Goal: Find contact information: Obtain details needed to contact an individual or organization

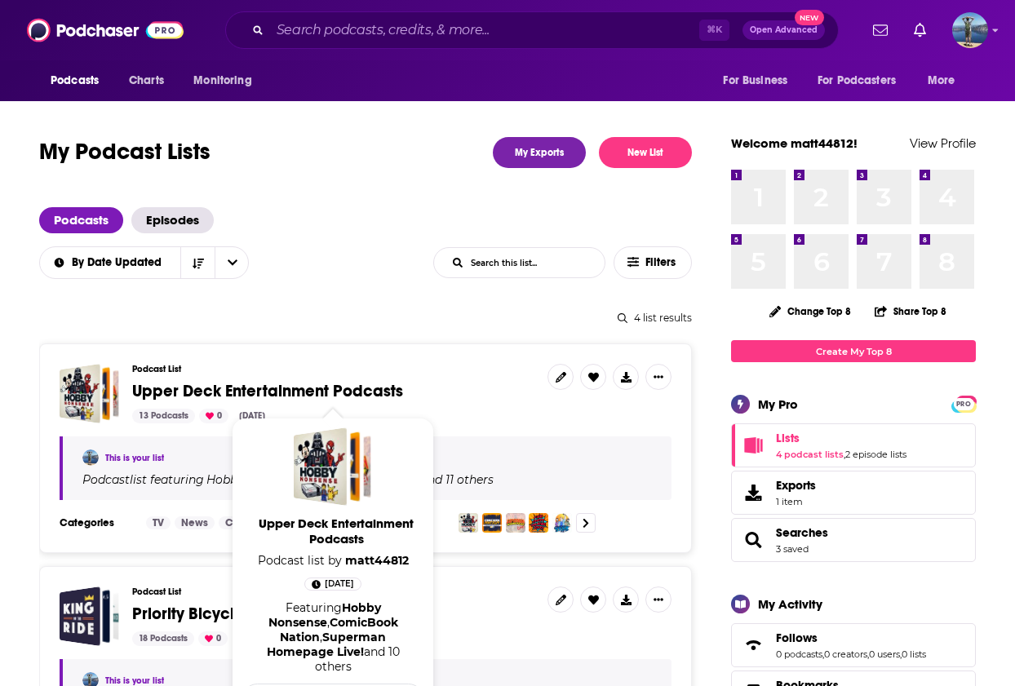
scroll to position [7, 0]
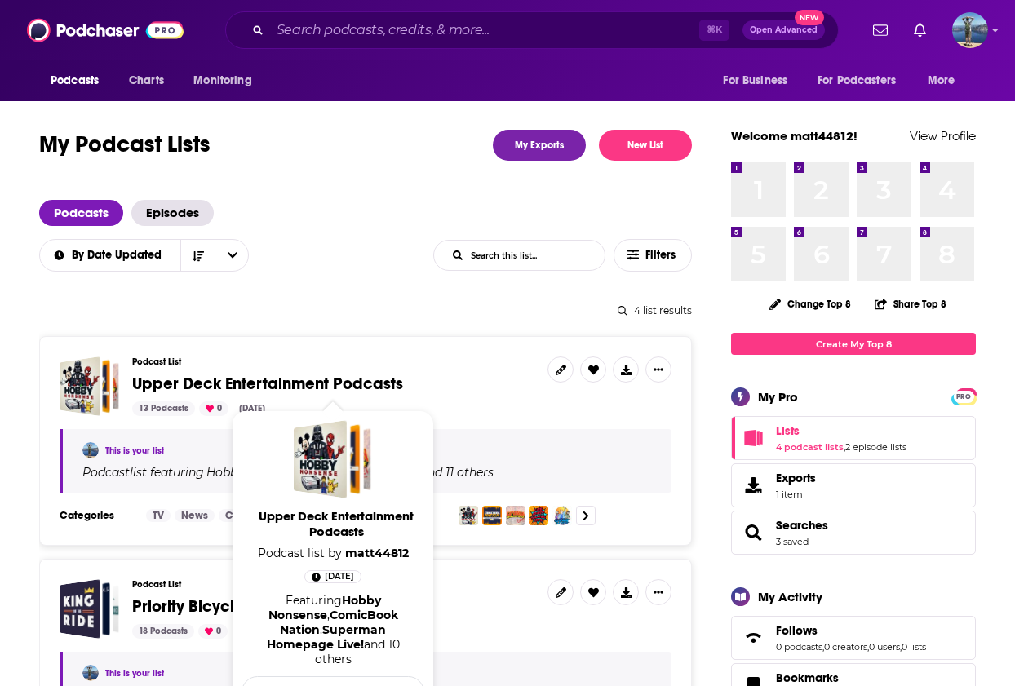
click at [253, 377] on span "Upper Deck Entertainment Podcasts" at bounding box center [267, 384] width 271 height 20
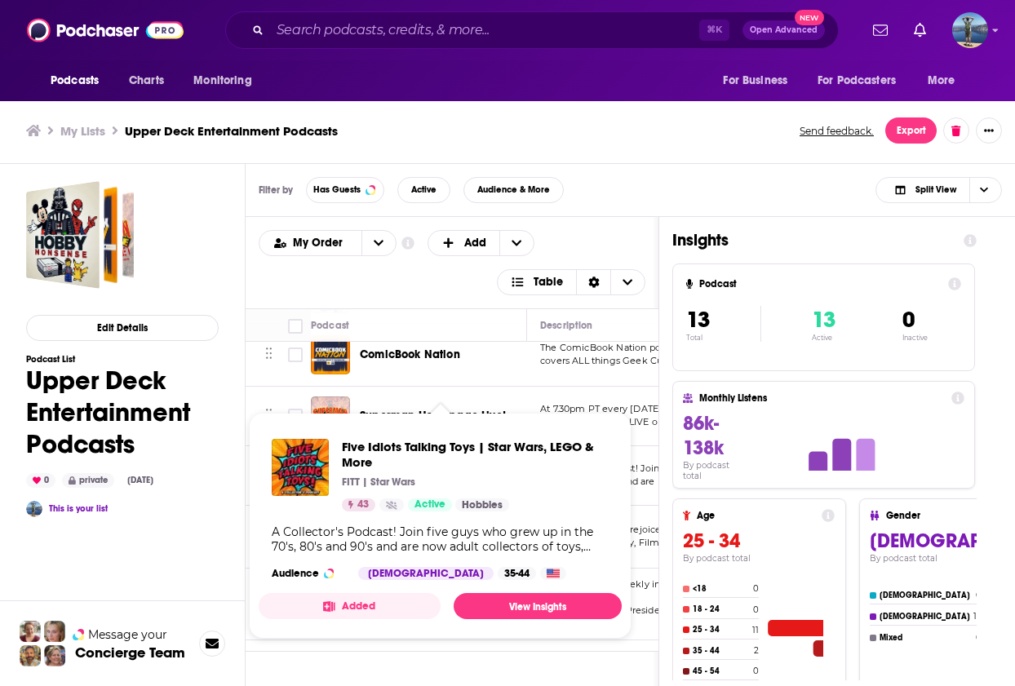
scroll to position [34, 0]
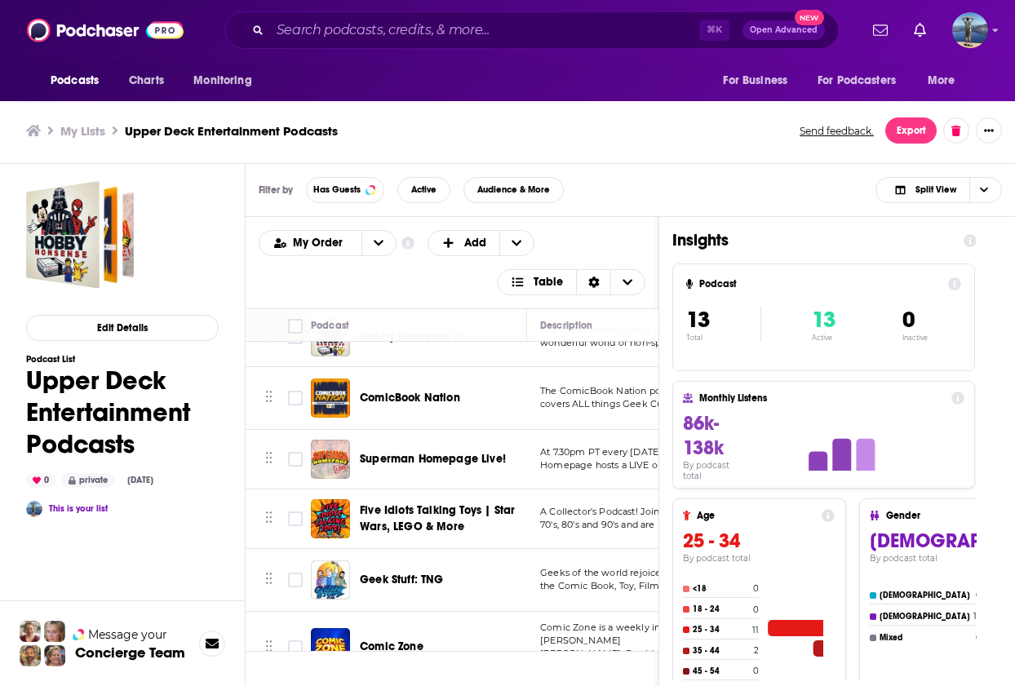
click at [405, 396] on span "ComicBook Nation" at bounding box center [410, 398] width 100 height 14
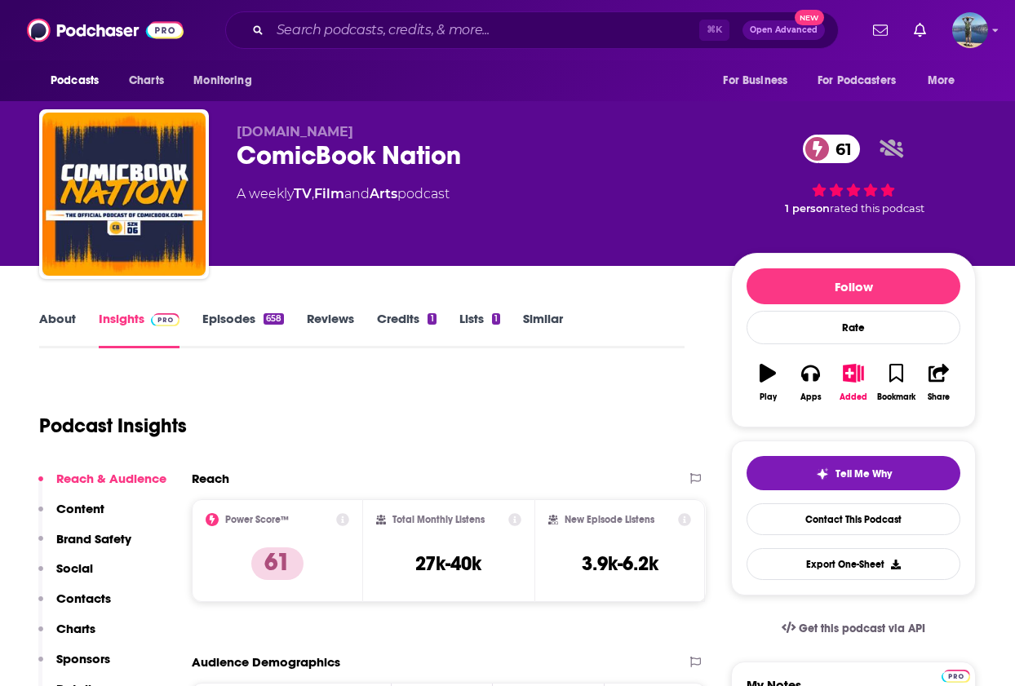
click at [52, 325] on link "About" at bounding box center [57, 330] width 37 height 38
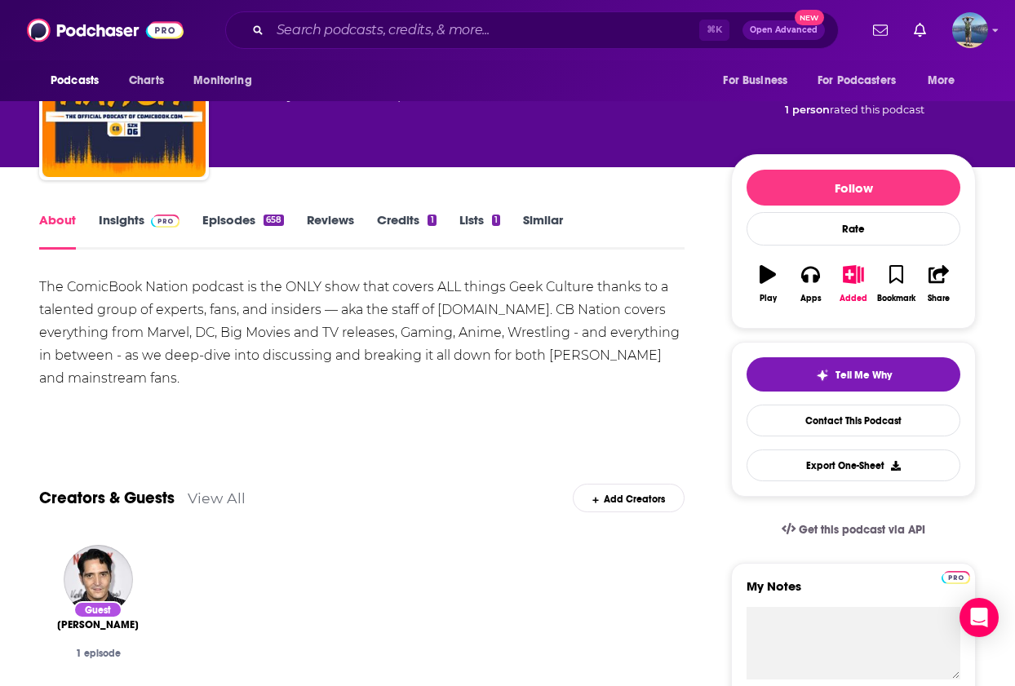
scroll to position [67, 0]
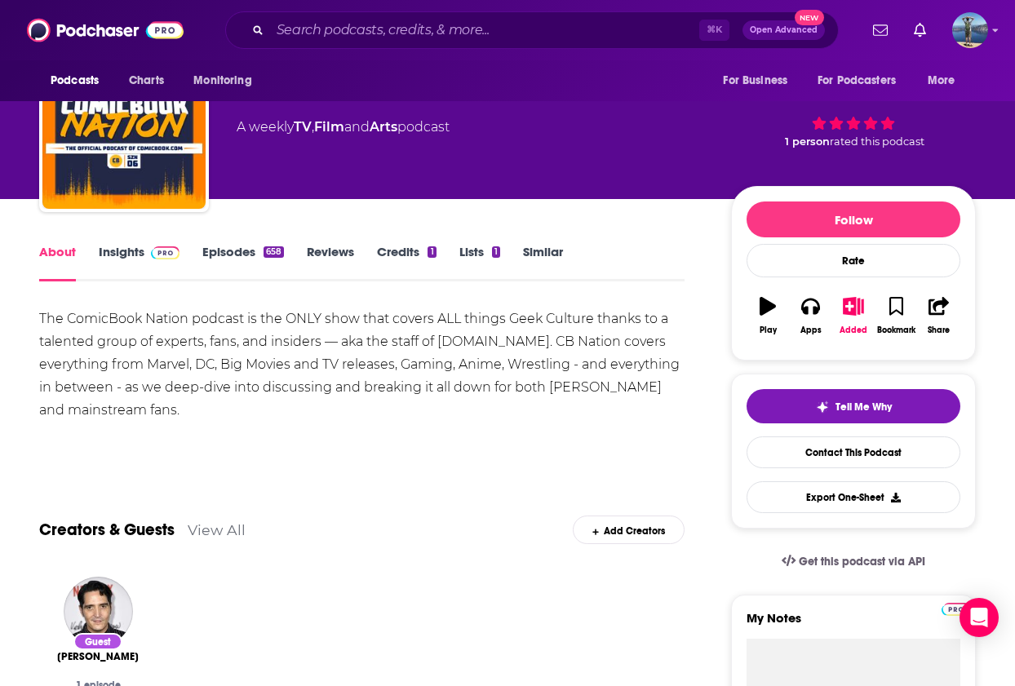
click at [120, 258] on link "Insights" at bounding box center [139, 263] width 81 height 38
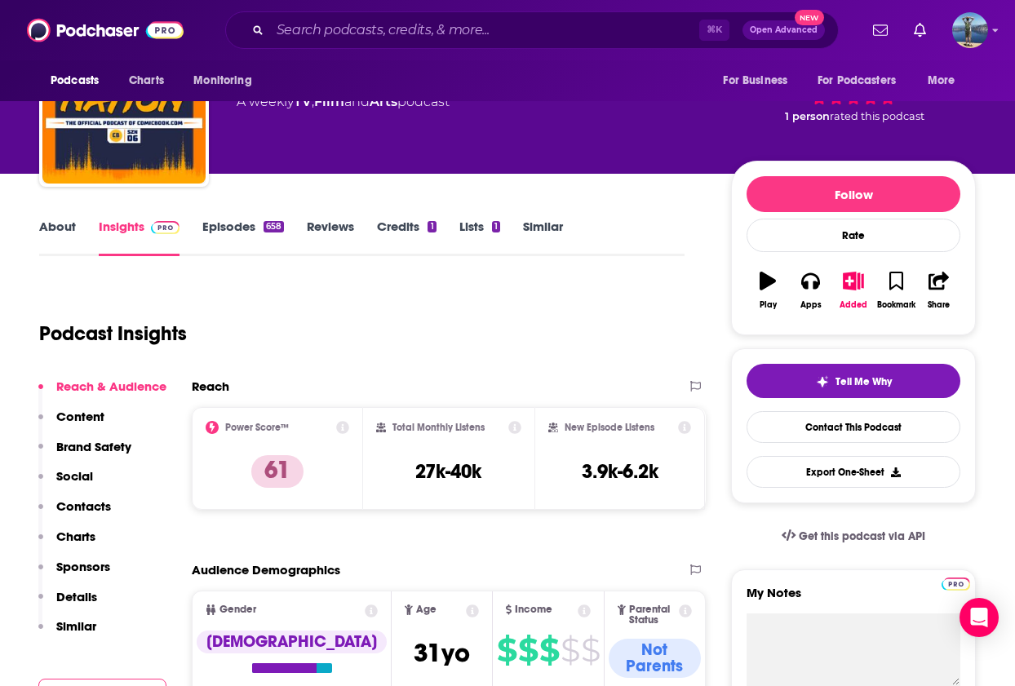
scroll to position [82, 0]
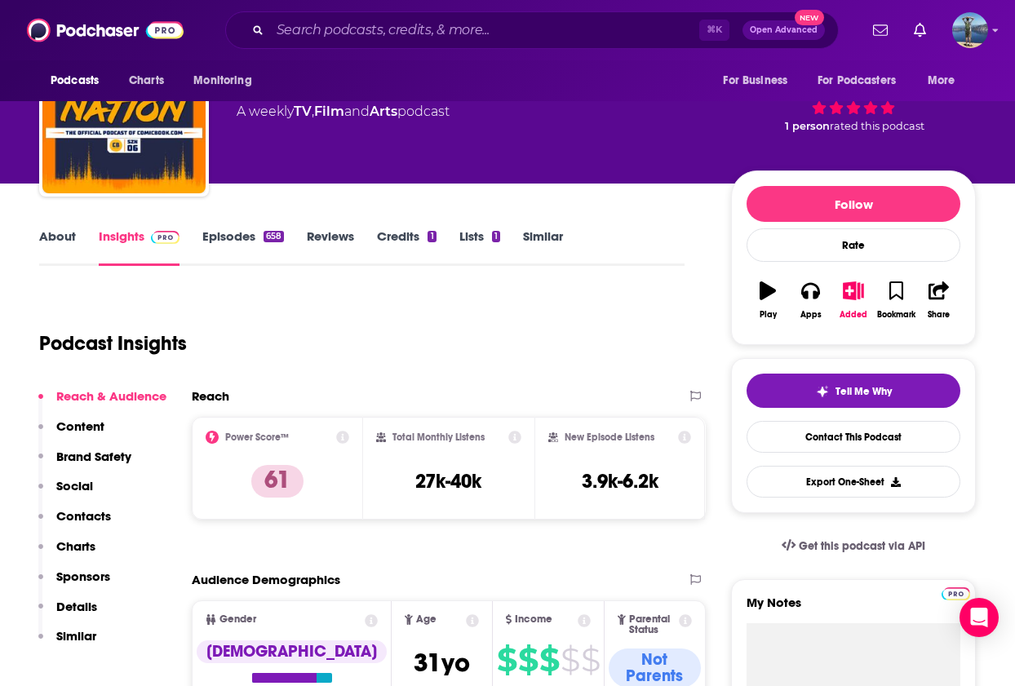
click at [225, 238] on link "Episodes 658" at bounding box center [243, 247] width 82 height 38
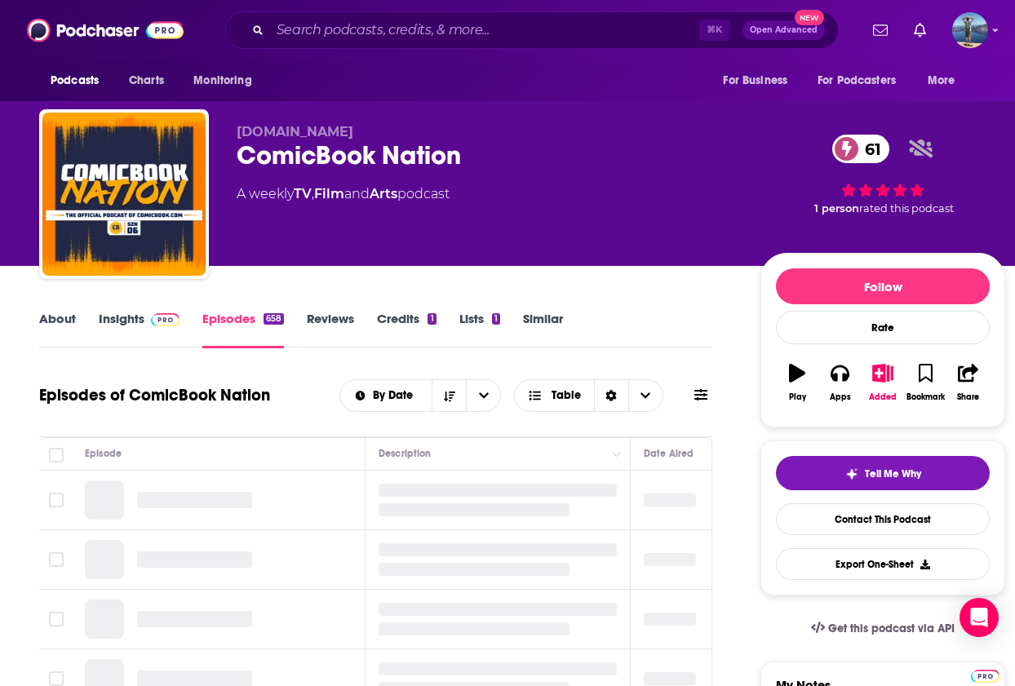
click at [39, 321] on link "About" at bounding box center [57, 330] width 37 height 38
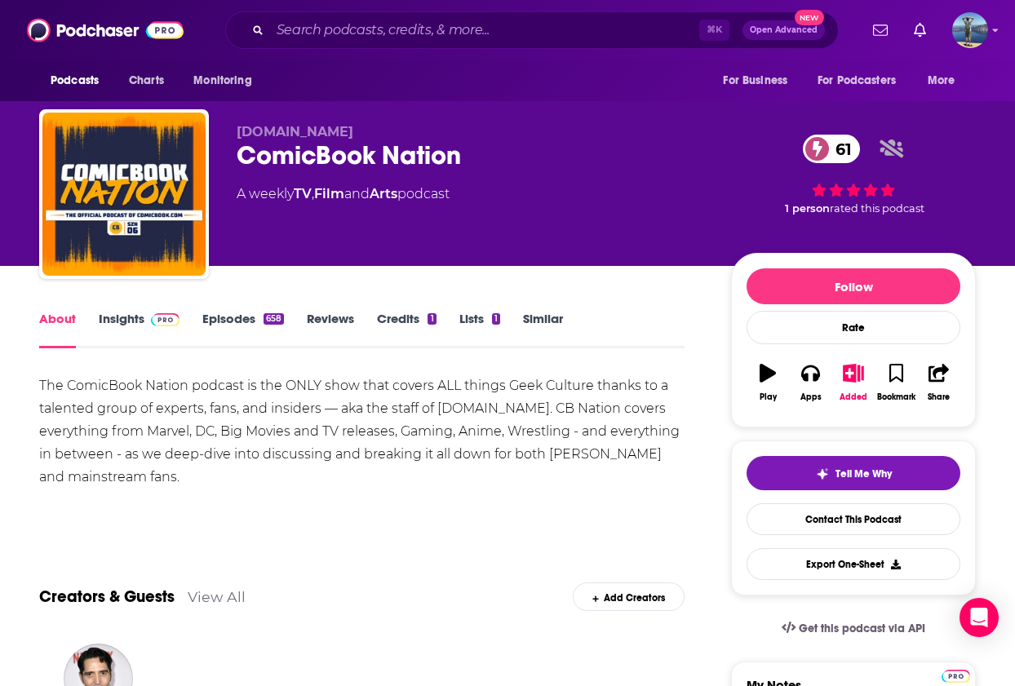
click at [120, 321] on link "Insights" at bounding box center [139, 330] width 81 height 38
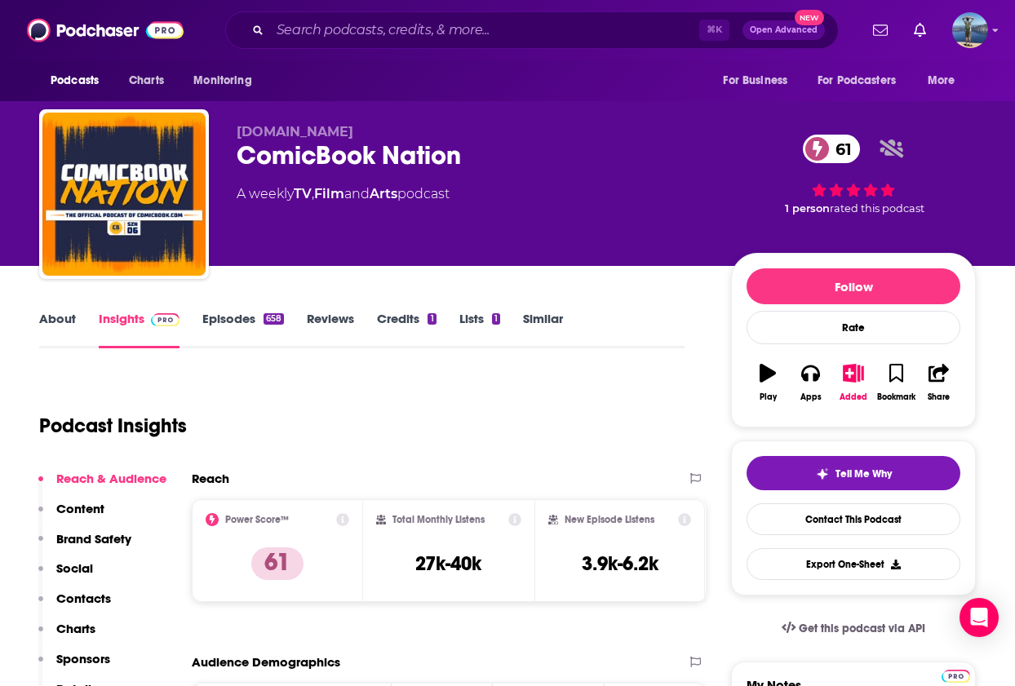
click at [67, 321] on link "About" at bounding box center [57, 330] width 37 height 38
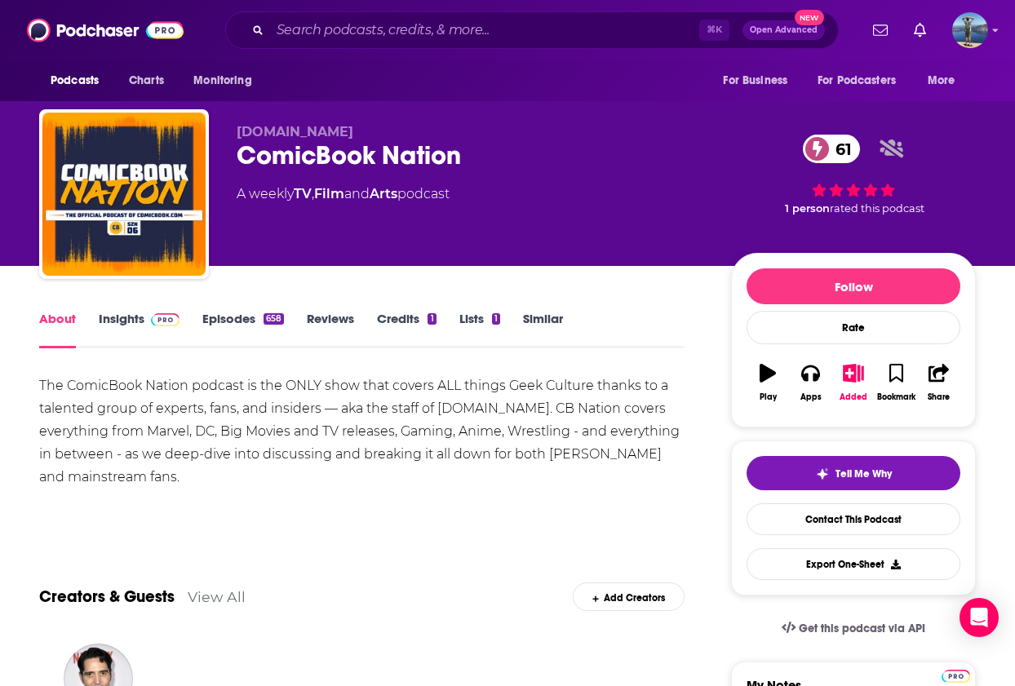
click at [125, 312] on link "Insights" at bounding box center [139, 330] width 81 height 38
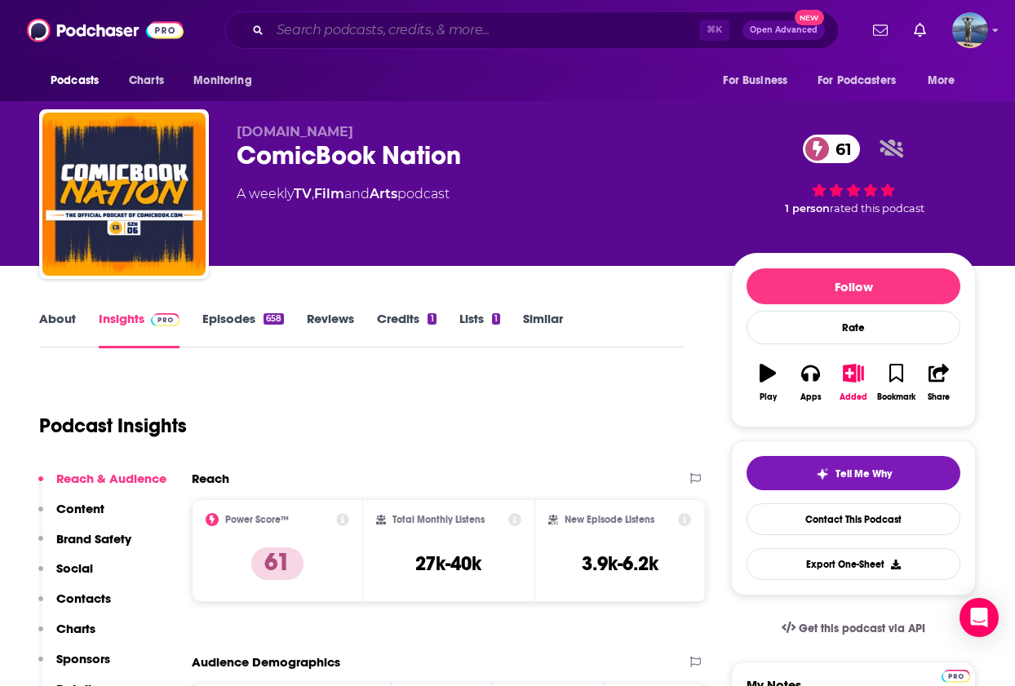
click at [405, 33] on input "Search podcasts, credits, & more..." at bounding box center [484, 30] width 429 height 26
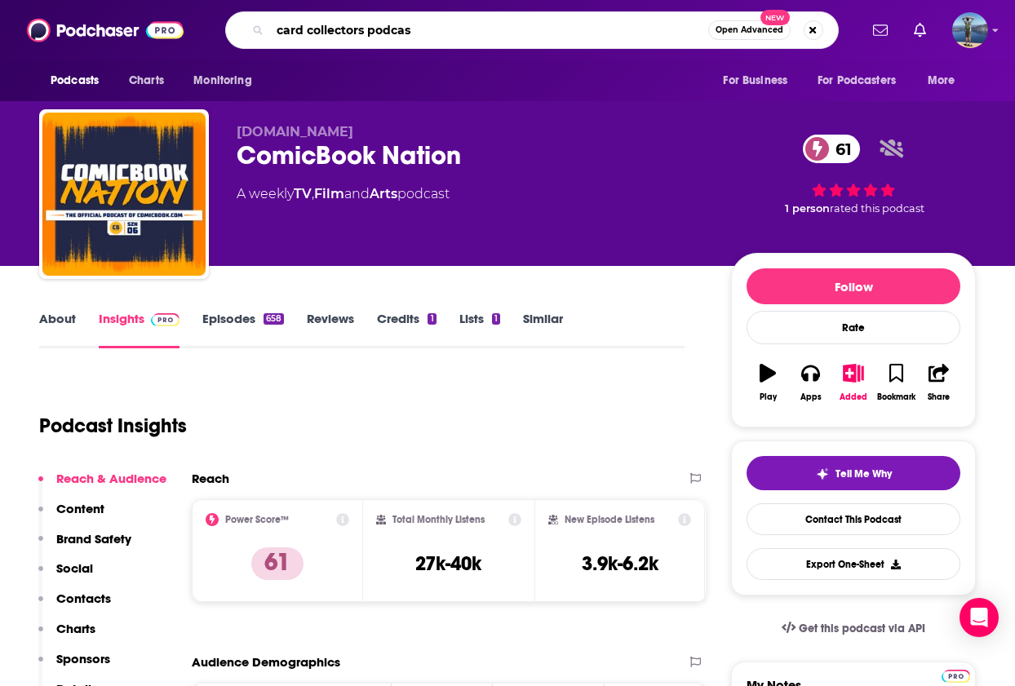
type input "card collectors podcast"
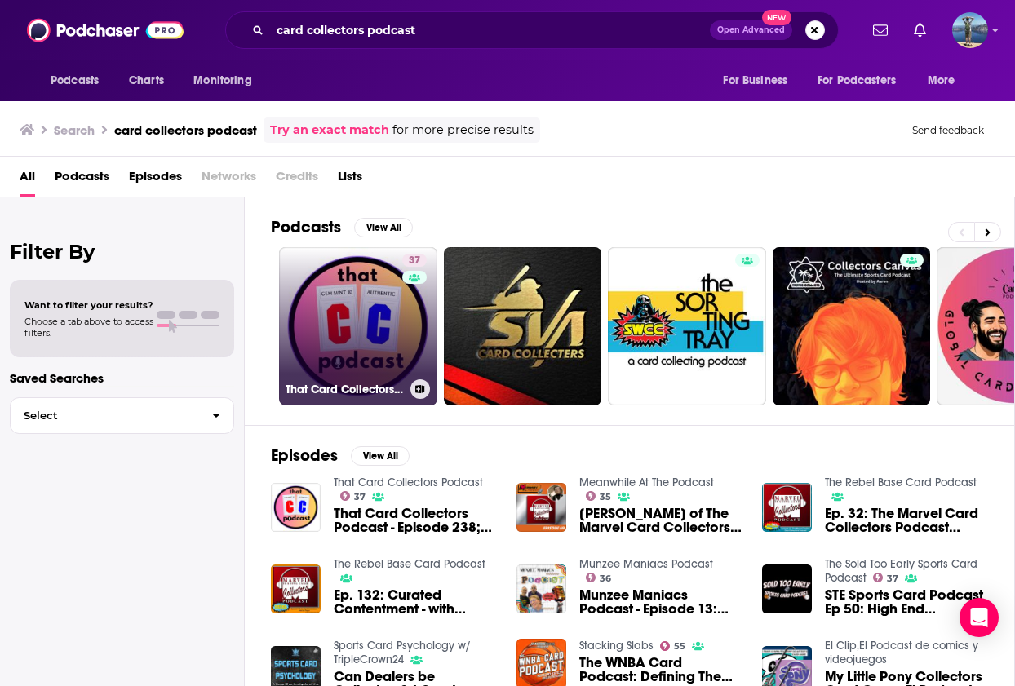
click at [350, 302] on link "37 That Card Collectors Podcast" at bounding box center [358, 326] width 158 height 158
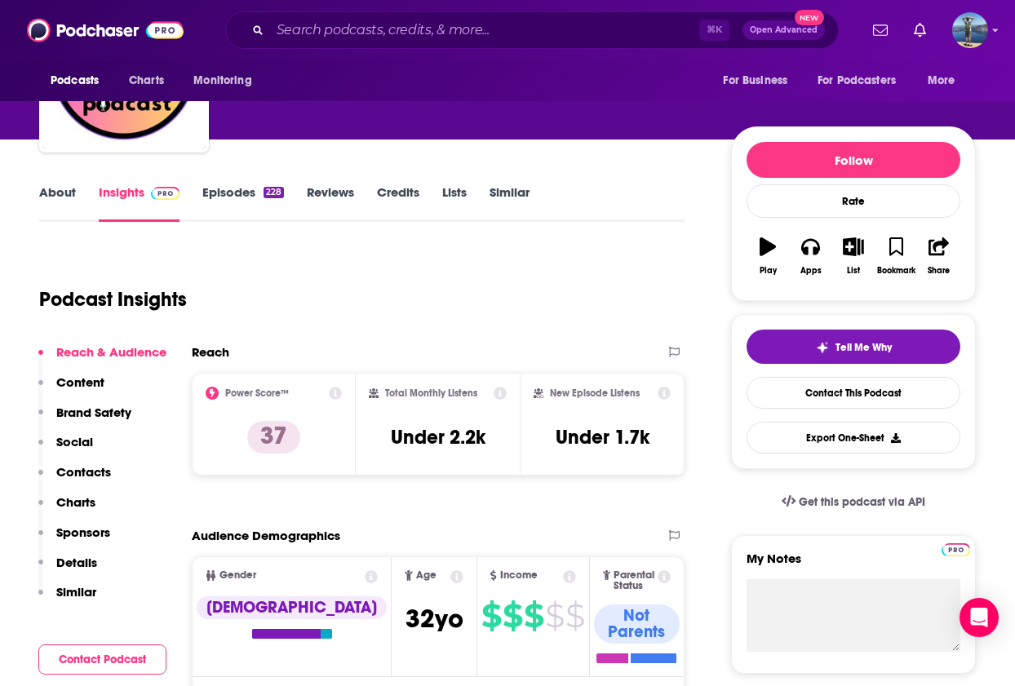
scroll to position [54, 0]
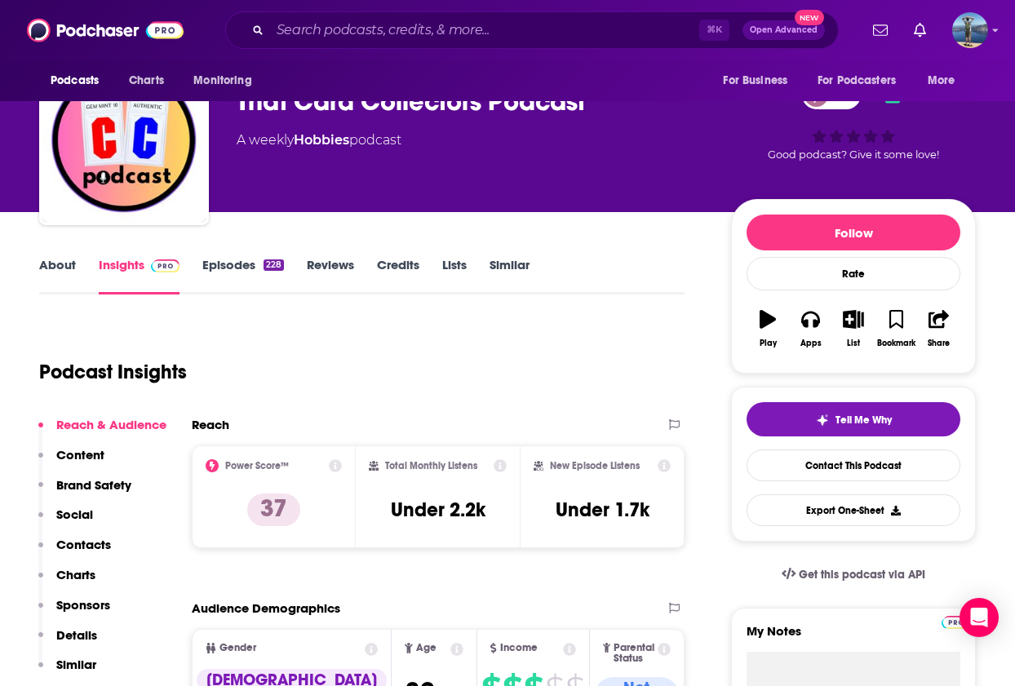
click at [233, 265] on link "Episodes 228" at bounding box center [243, 276] width 82 height 38
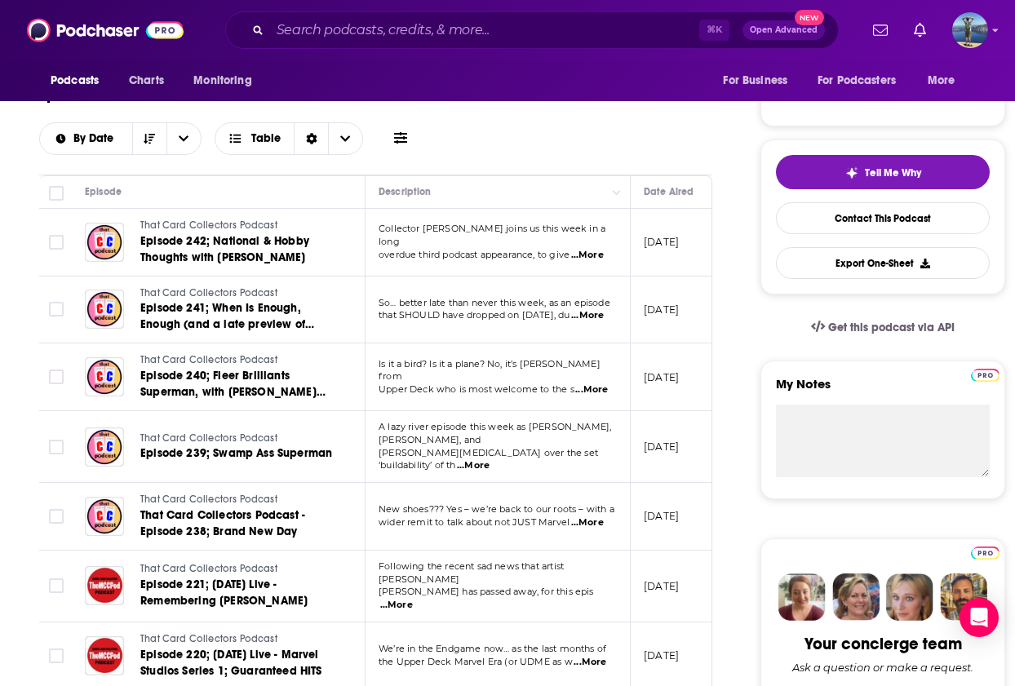
scroll to position [303, 0]
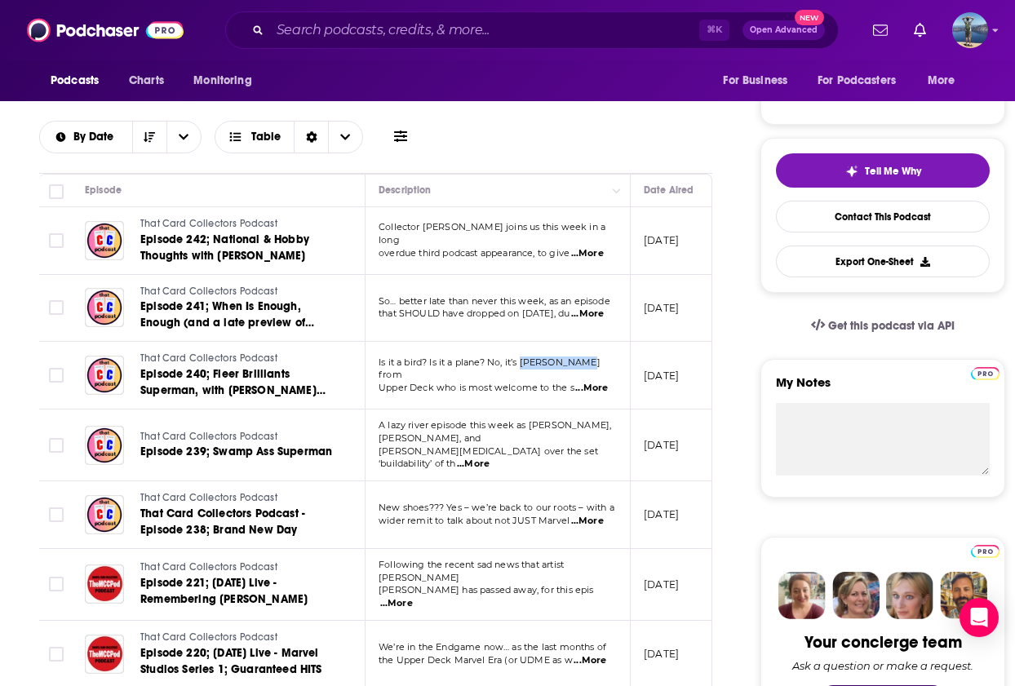
drag, startPoint x: 525, startPoint y: 365, endPoint x: 581, endPoint y: 366, distance: 55.5
click at [581, 366] on span "Is it a bird? Is it a plane? No, it’s [PERSON_NAME] from" at bounding box center [489, 368] width 222 height 24
copy span "[PERSON_NAME]"
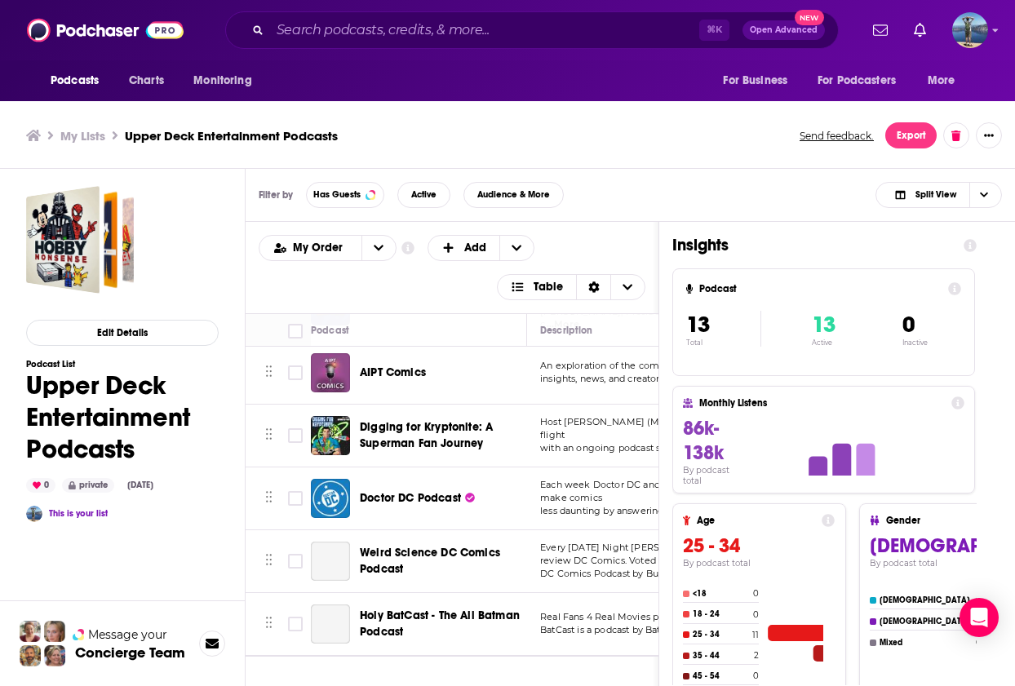
scroll to position [493, 0]
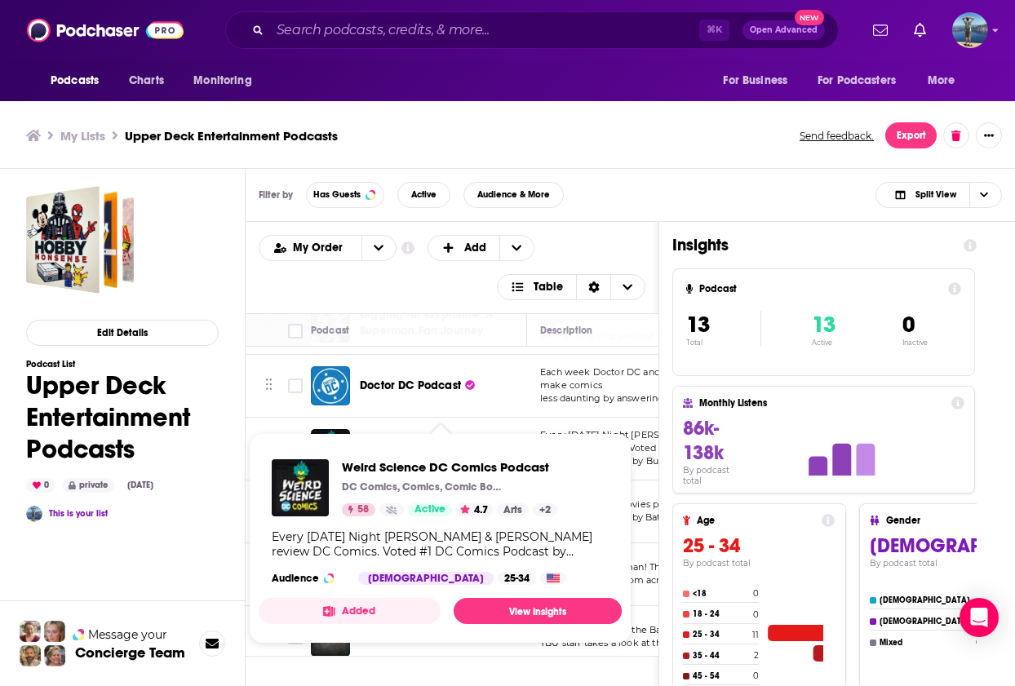
click at [389, 427] on span "Weird Science DC Comics Podcast DC Comics, Comics, Comic Books, Batman, Superma…" at bounding box center [440, 538] width 382 height 230
click at [526, 615] on link "View Insights" at bounding box center [537, 611] width 168 height 26
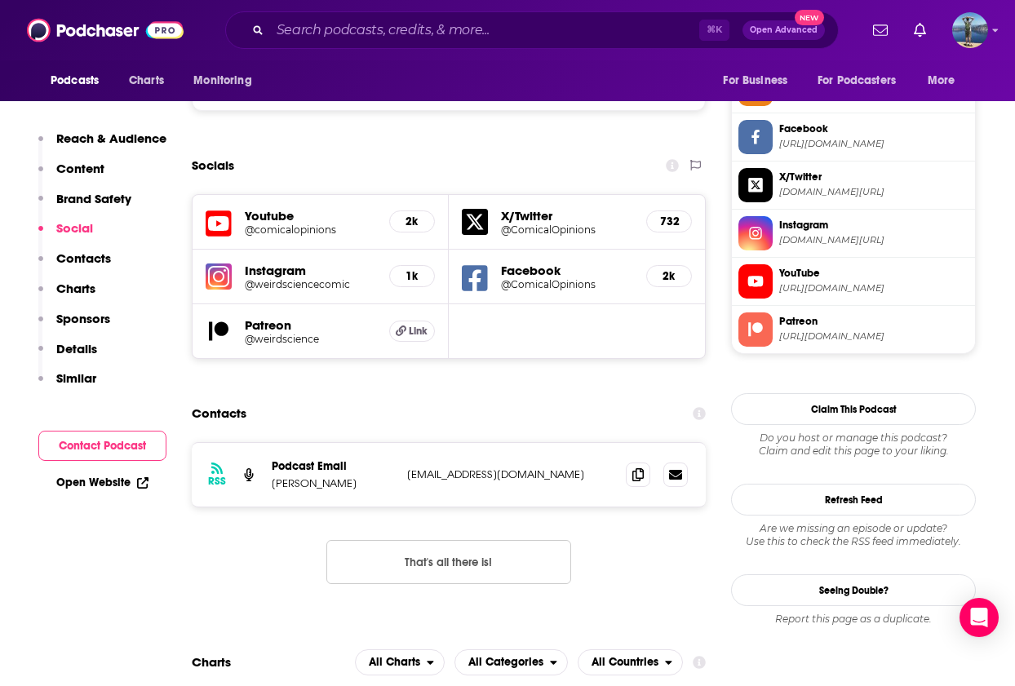
scroll to position [1519, 0]
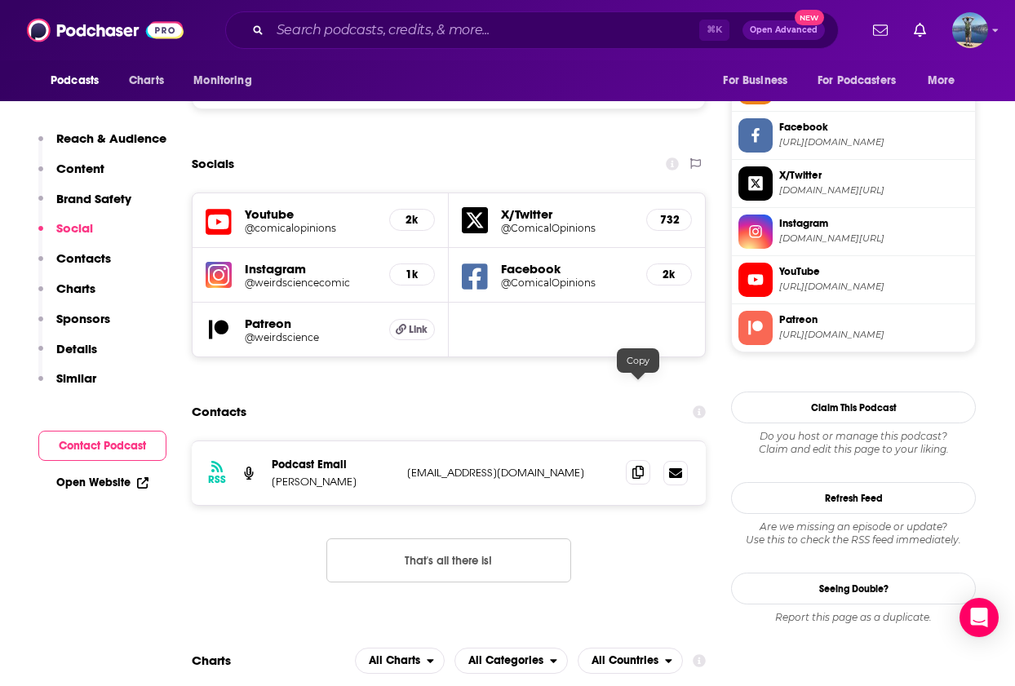
click at [639, 466] on icon at bounding box center [637, 472] width 11 height 13
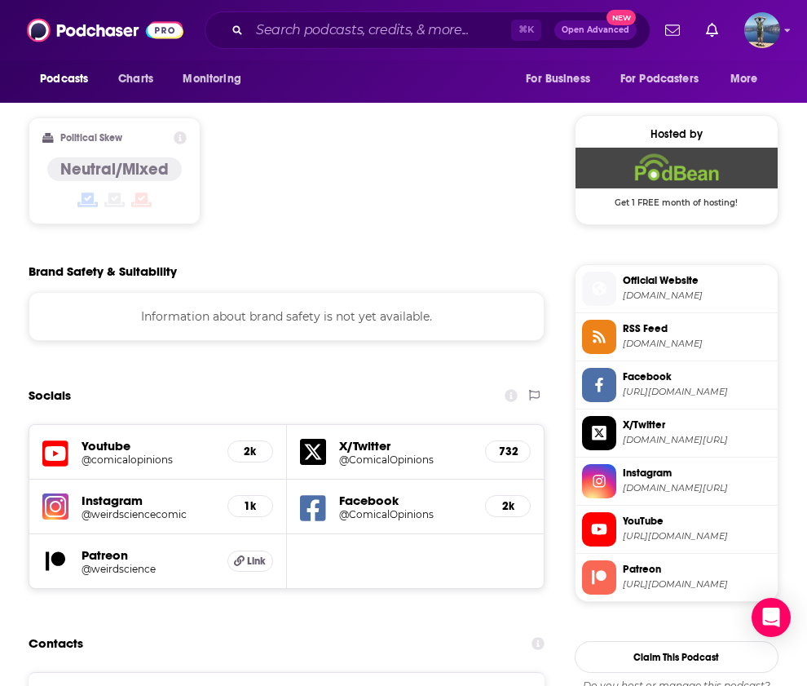
scroll to position [1426, 0]
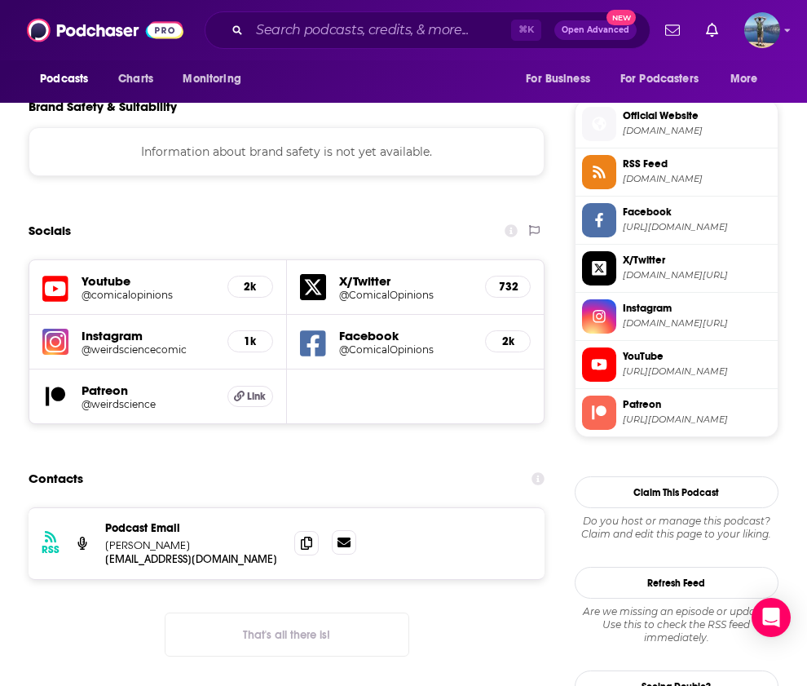
click at [352, 530] on link at bounding box center [344, 542] width 24 height 24
click at [348, 537] on icon at bounding box center [344, 542] width 13 height 10
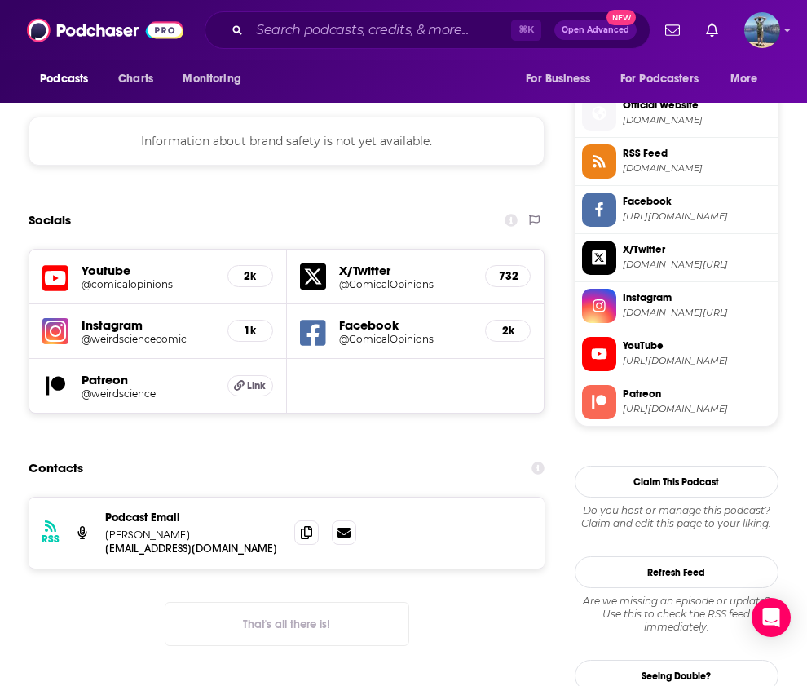
scroll to position [1440, 0]
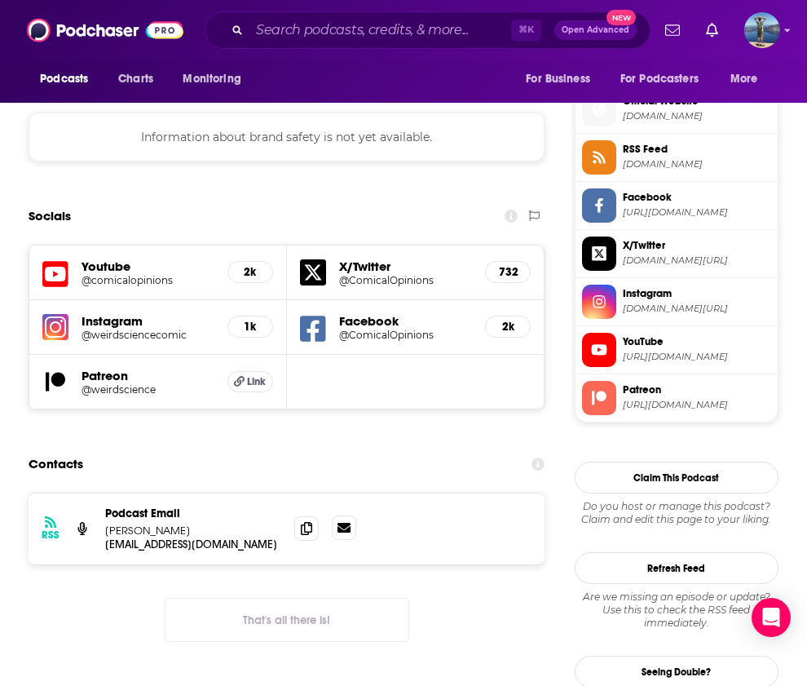
click at [339, 523] on icon at bounding box center [344, 528] width 13 height 10
click at [378, 493] on div "RSS Podcast Email [PERSON_NAME] [EMAIL_ADDRESS][DOMAIN_NAME] [EMAIL_ADDRESS][DO…" at bounding box center [287, 528] width 516 height 71
click at [299, 515] on span at bounding box center [306, 527] width 24 height 24
click at [307, 521] on icon at bounding box center [306, 527] width 11 height 13
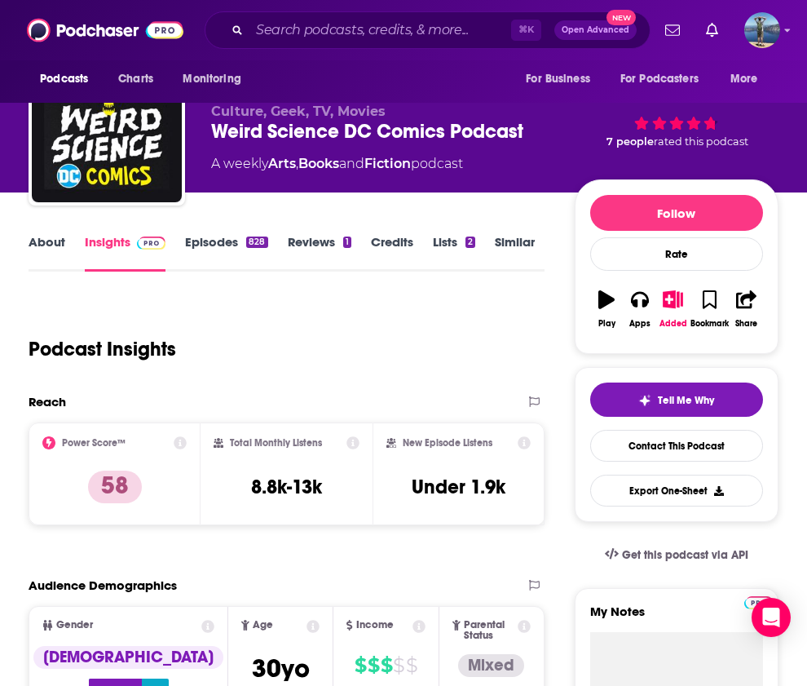
scroll to position [0, 0]
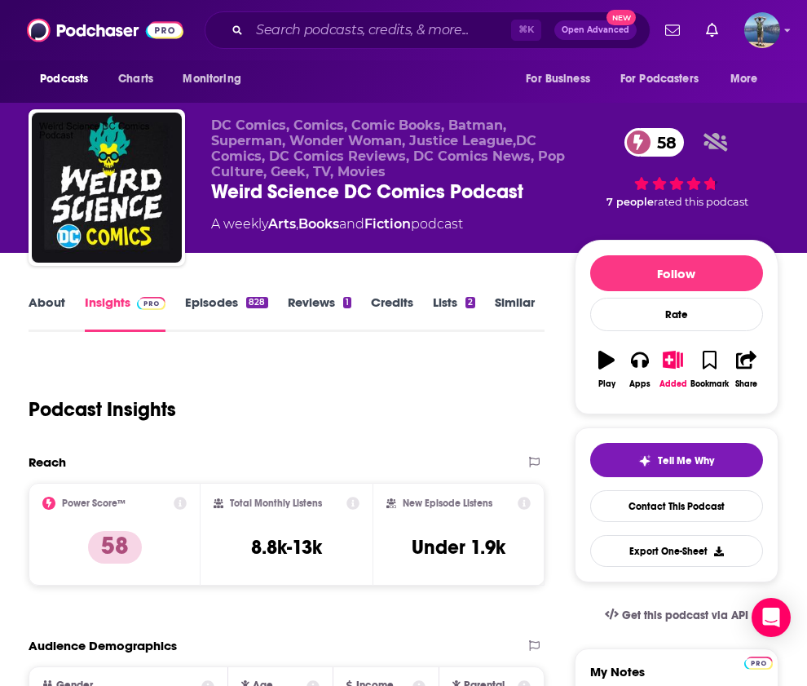
click at [453, 303] on link "Lists 2" at bounding box center [454, 313] width 42 height 38
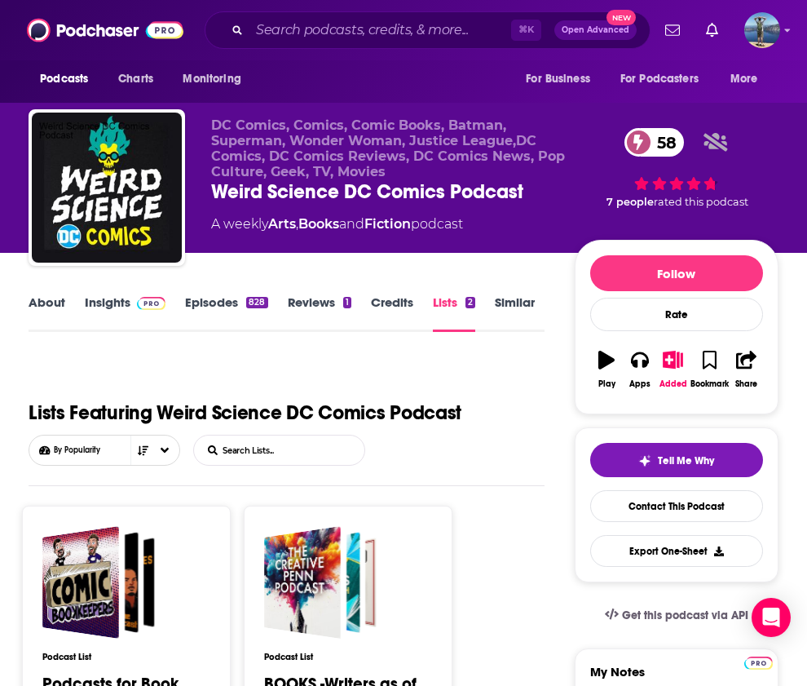
click at [41, 312] on link "About" at bounding box center [47, 313] width 37 height 38
